Goal: Information Seeking & Learning: Learn about a topic

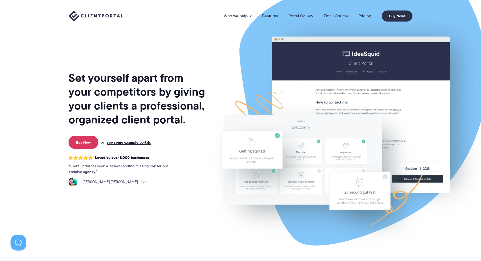
click at [363, 16] on link "Pricing" at bounding box center [365, 16] width 13 height 4
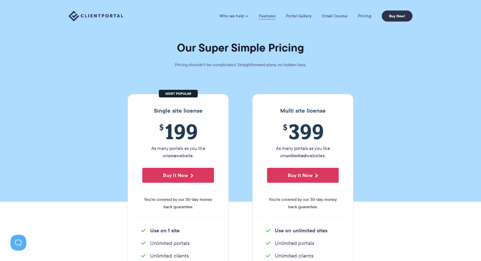
click at [270, 15] on link "Features" at bounding box center [267, 15] width 17 height 5
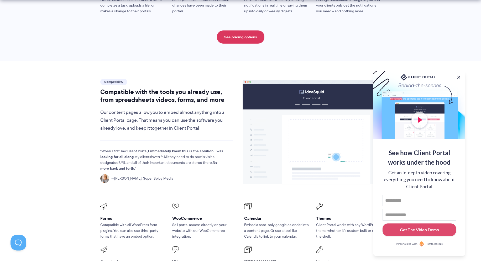
scroll to position [549, 0]
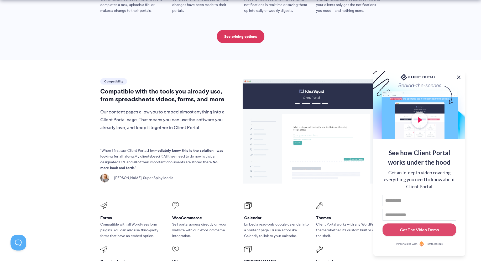
click at [459, 75] on button at bounding box center [459, 77] width 6 height 6
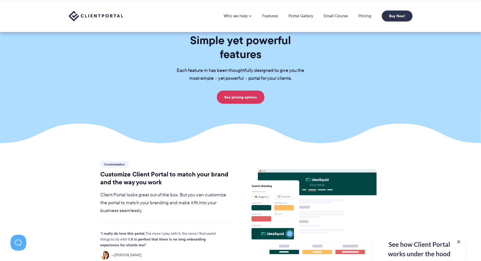
scroll to position [0, 0]
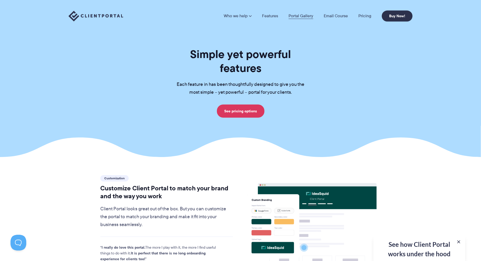
click at [300, 16] on link "Portal Gallery" at bounding box center [301, 16] width 25 height 4
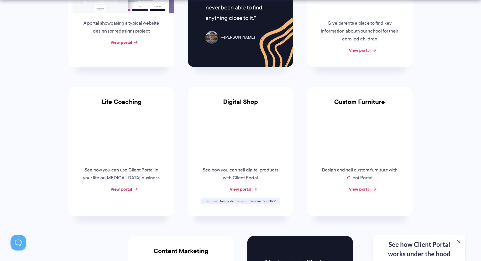
scroll to position [333, 0]
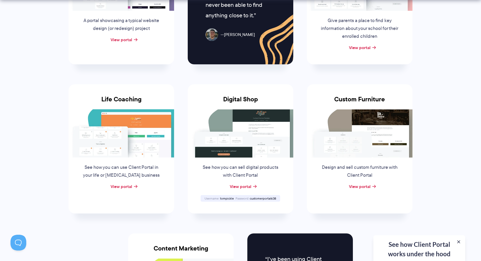
click at [115, 141] on img at bounding box center [122, 133] width 106 height 48
click at [129, 187] on link "View portal" at bounding box center [122, 186] width 22 height 6
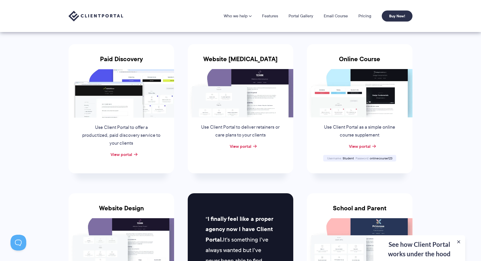
scroll to position [0, 0]
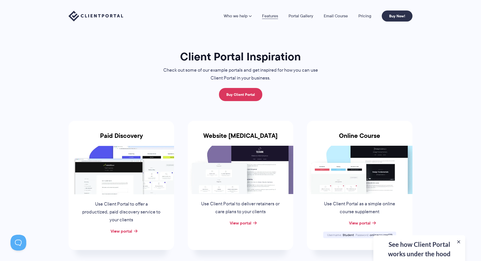
click at [266, 17] on link "Features" at bounding box center [270, 16] width 16 height 4
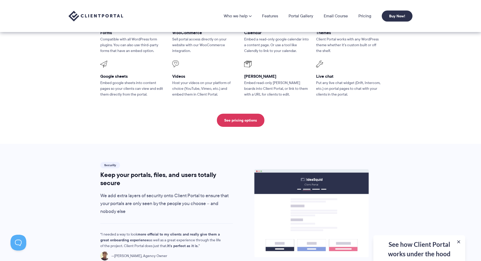
scroll to position [734, 0]
